Goal: Task Accomplishment & Management: Complete application form

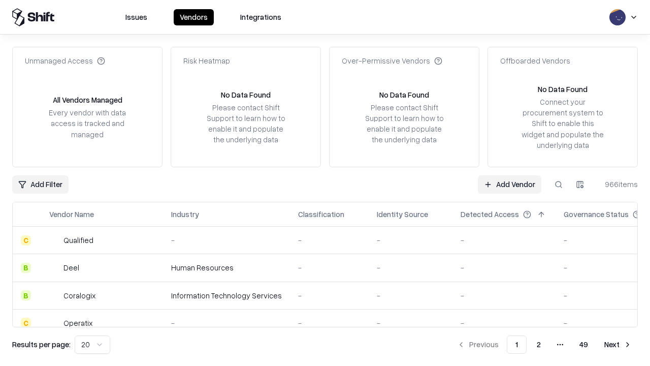
click at [509, 184] on link "Add Vendor" at bounding box center [509, 184] width 63 height 18
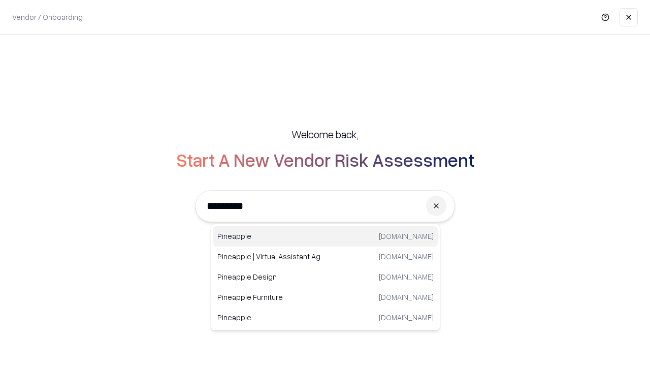
click at [325, 236] on div "Pineapple [DOMAIN_NAME]" at bounding box center [325, 236] width 224 height 20
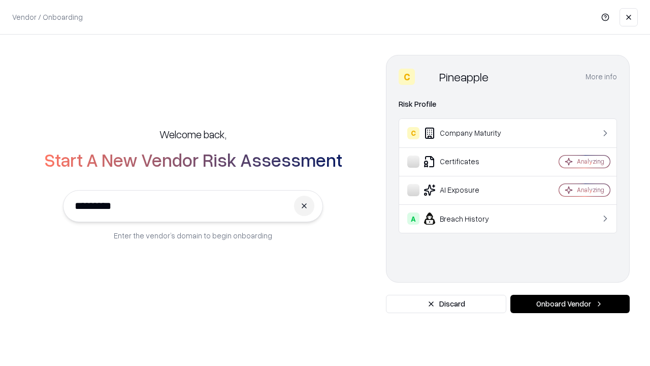
type input "*********"
click at [570, 304] on button "Onboard Vendor" at bounding box center [569, 304] width 119 height 18
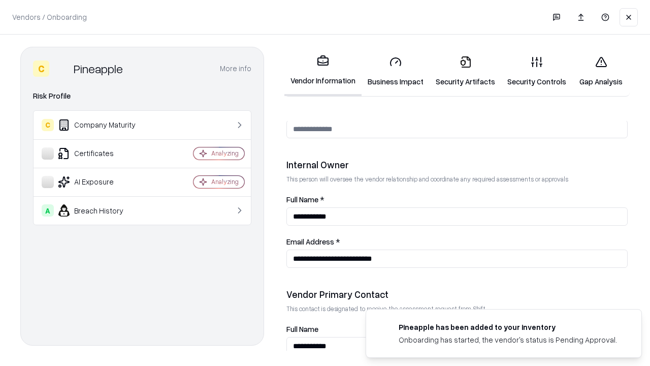
scroll to position [526, 0]
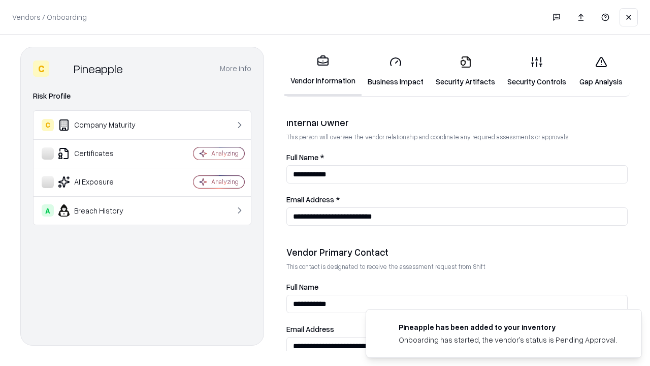
click at [396, 71] on link "Business Impact" at bounding box center [396, 71] width 68 height 47
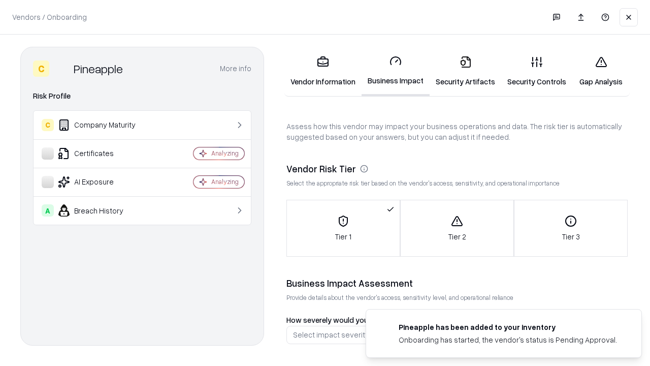
click at [601, 71] on link "Gap Analysis" at bounding box center [600, 71] width 57 height 47
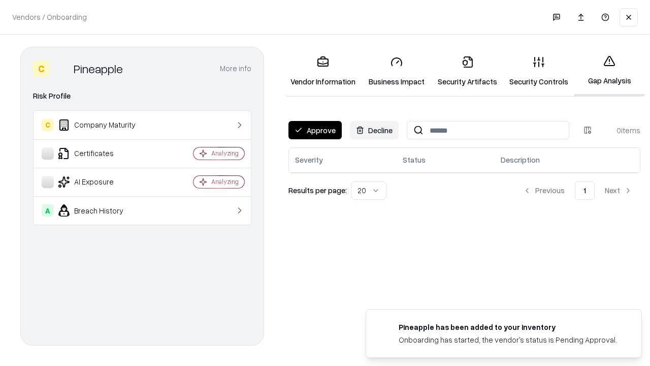
click at [315, 130] on button "Approve" at bounding box center [314, 130] width 53 height 18
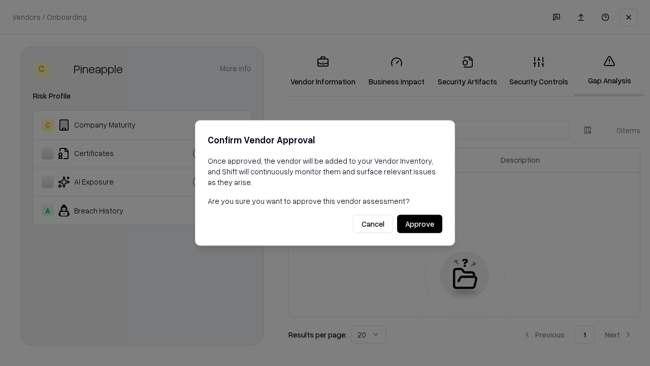
click at [419, 223] on button "Approve" at bounding box center [419, 224] width 45 height 18
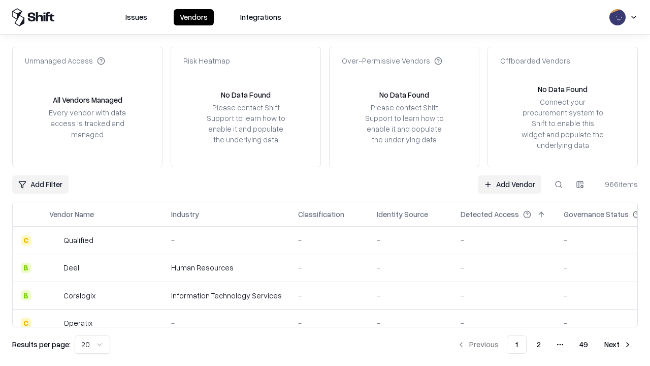
type input "*********"
click at [509, 184] on link "Add Vendor" at bounding box center [509, 184] width 63 height 18
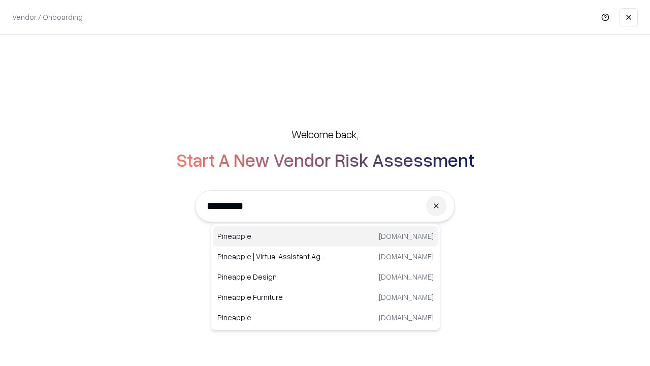
click at [325, 236] on div "Pineapple [DOMAIN_NAME]" at bounding box center [325, 236] width 224 height 20
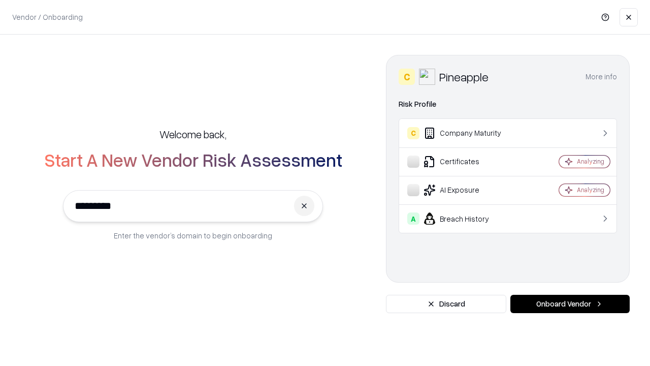
type input "*********"
click at [570, 304] on button "Onboard Vendor" at bounding box center [569, 304] width 119 height 18
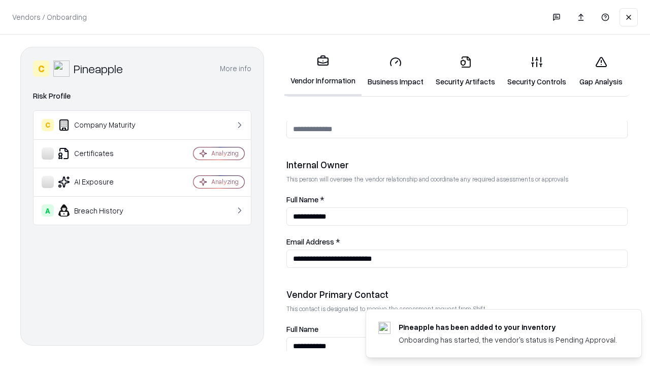
scroll to position [526, 0]
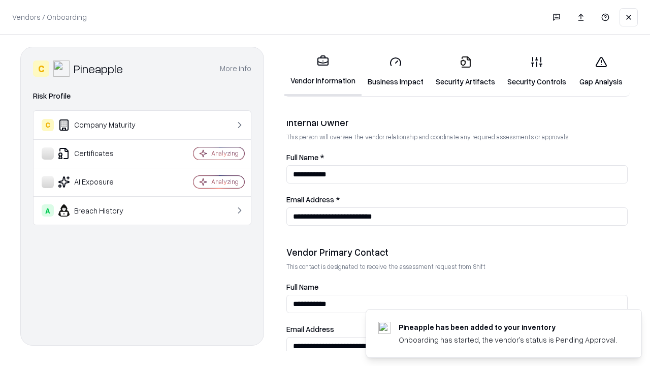
click at [601, 71] on link "Gap Analysis" at bounding box center [600, 71] width 57 height 47
